Goal: Transaction & Acquisition: Download file/media

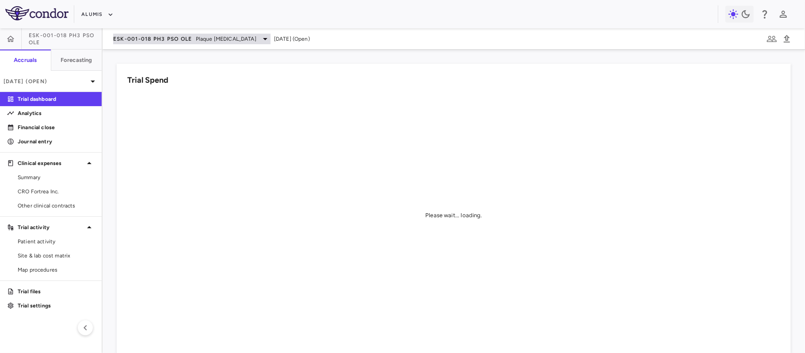
click at [151, 37] on span "ESK-001-018 Ph3 PsO OLE" at bounding box center [152, 38] width 79 height 7
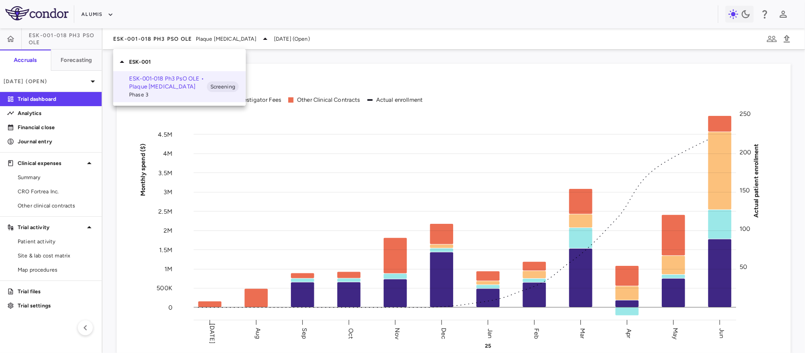
click at [103, 13] on div at bounding box center [402, 176] width 805 height 353
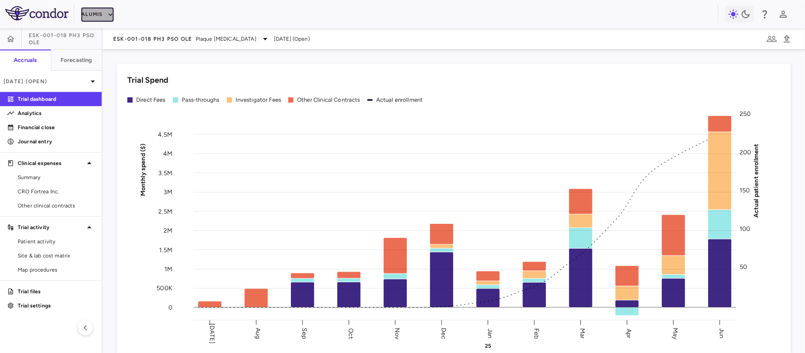
click at [99, 15] on button "Alumis" at bounding box center [97, 15] width 32 height 14
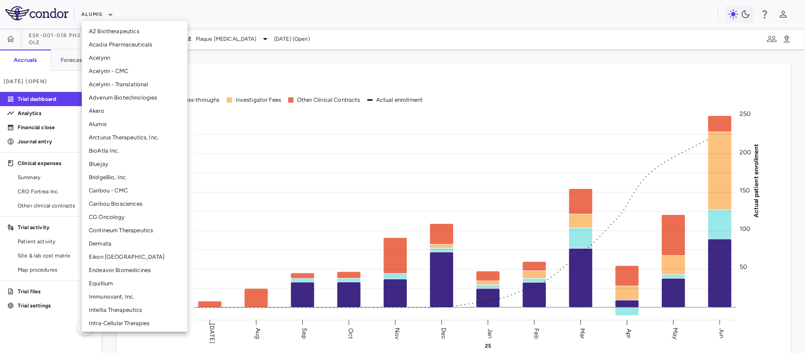
click at [112, 161] on li "Bluejay" at bounding box center [135, 163] width 106 height 13
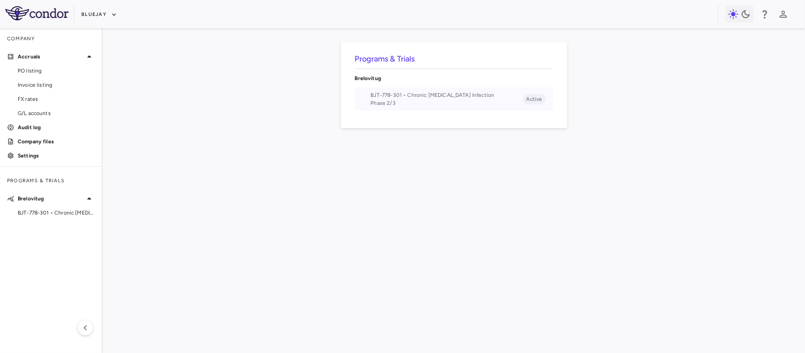
click at [435, 98] on span "BJT-778-301 • Chronic Hepatitis Delta Infection" at bounding box center [447, 95] width 152 height 8
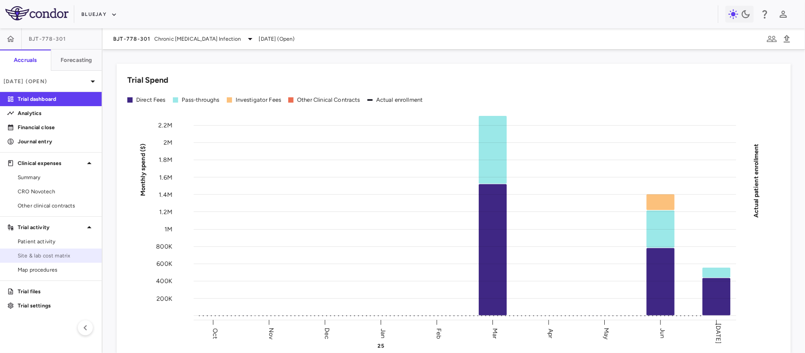
click at [48, 254] on span "Site & lab cost matrix" at bounding box center [56, 255] width 77 height 8
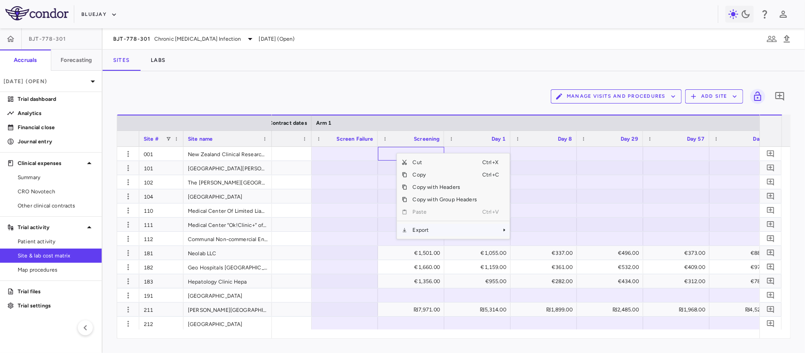
click at [423, 229] on span "Export" at bounding box center [444, 230] width 75 height 12
click at [527, 235] on span "CSV Export" at bounding box center [539, 233] width 42 height 12
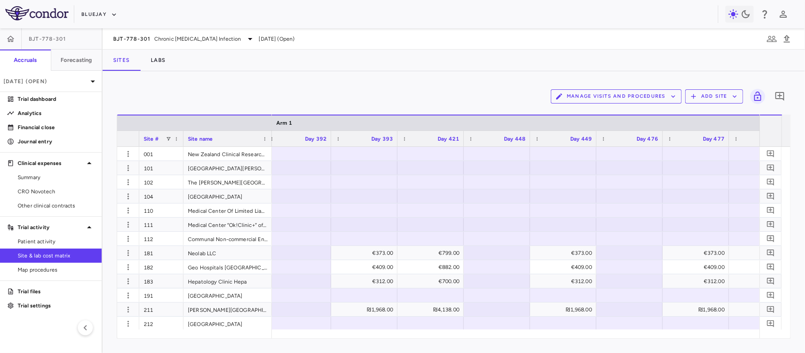
scroll to position [0, 2171]
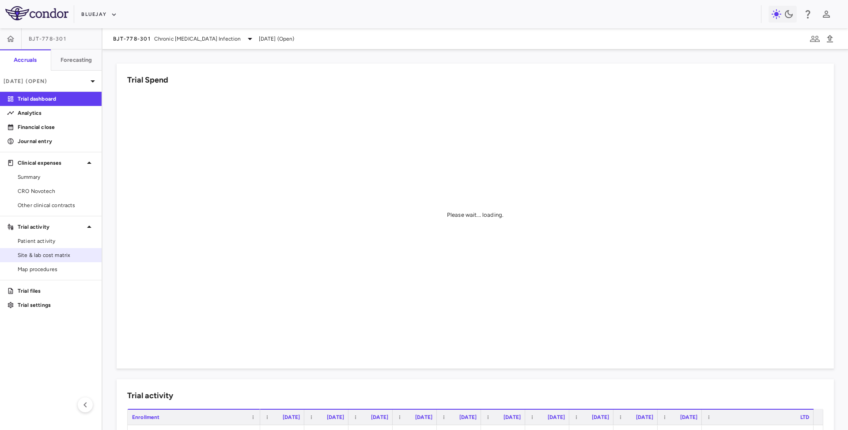
click at [25, 259] on span "Site & lab cost matrix" at bounding box center [56, 255] width 77 height 8
